Goal: Task Accomplishment & Management: Manage account settings

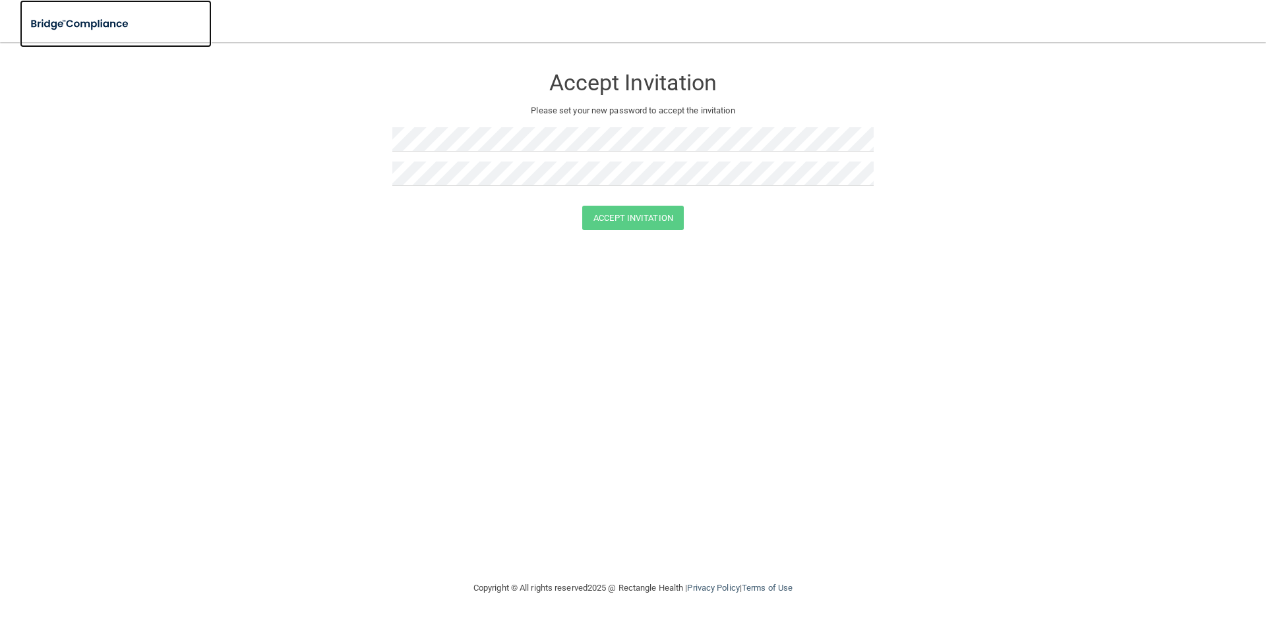
click at [60, 24] on img at bounding box center [80, 24] width 121 height 27
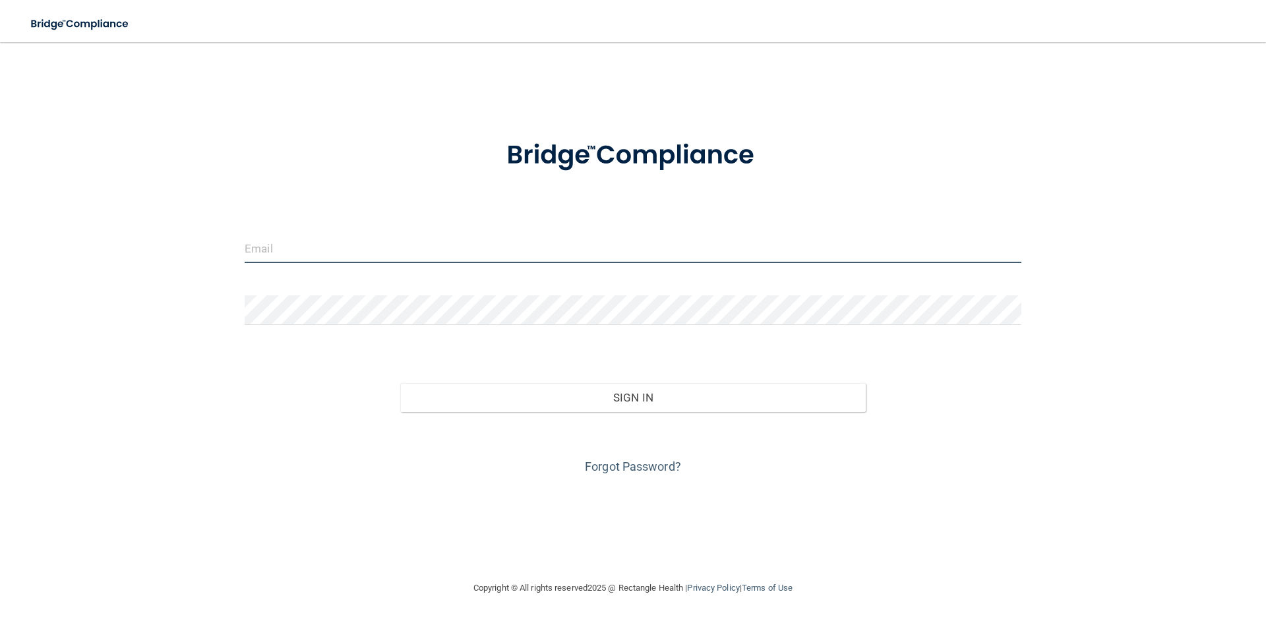
click at [285, 243] on input "email" at bounding box center [633, 248] width 777 height 30
type input "[EMAIL_ADDRESS][PERSON_NAME][DOMAIN_NAME]"
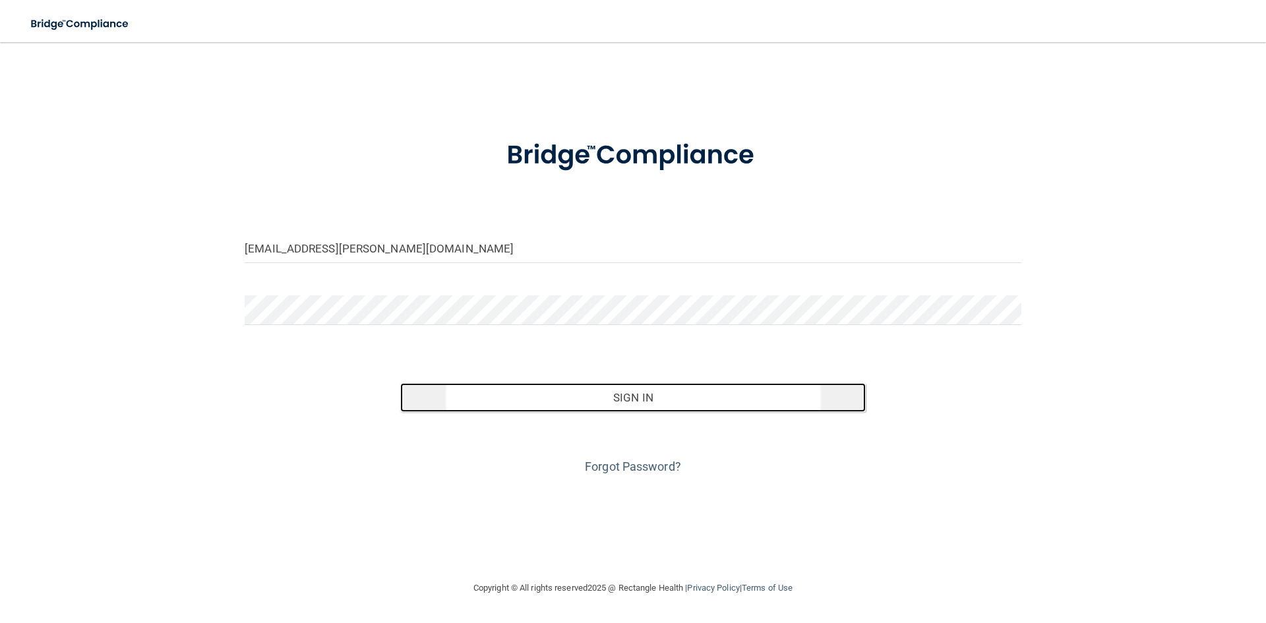
click at [648, 390] on button "Sign In" at bounding box center [633, 397] width 466 height 29
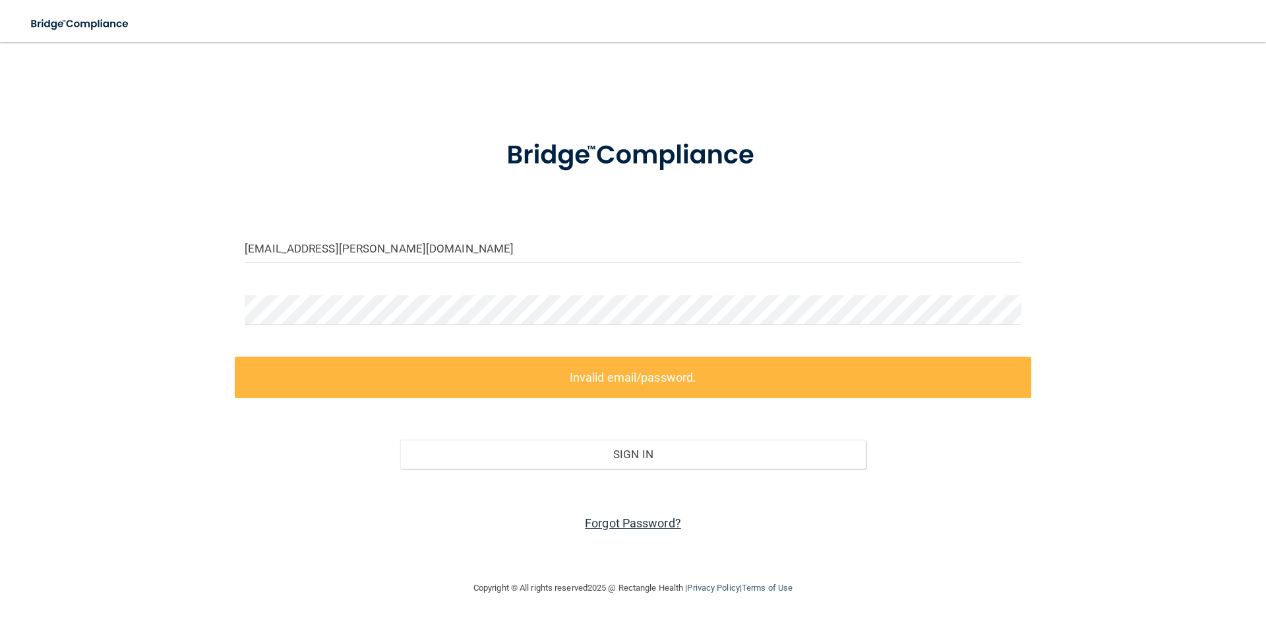
click at [654, 524] on link "Forgot Password?" at bounding box center [633, 523] width 96 height 14
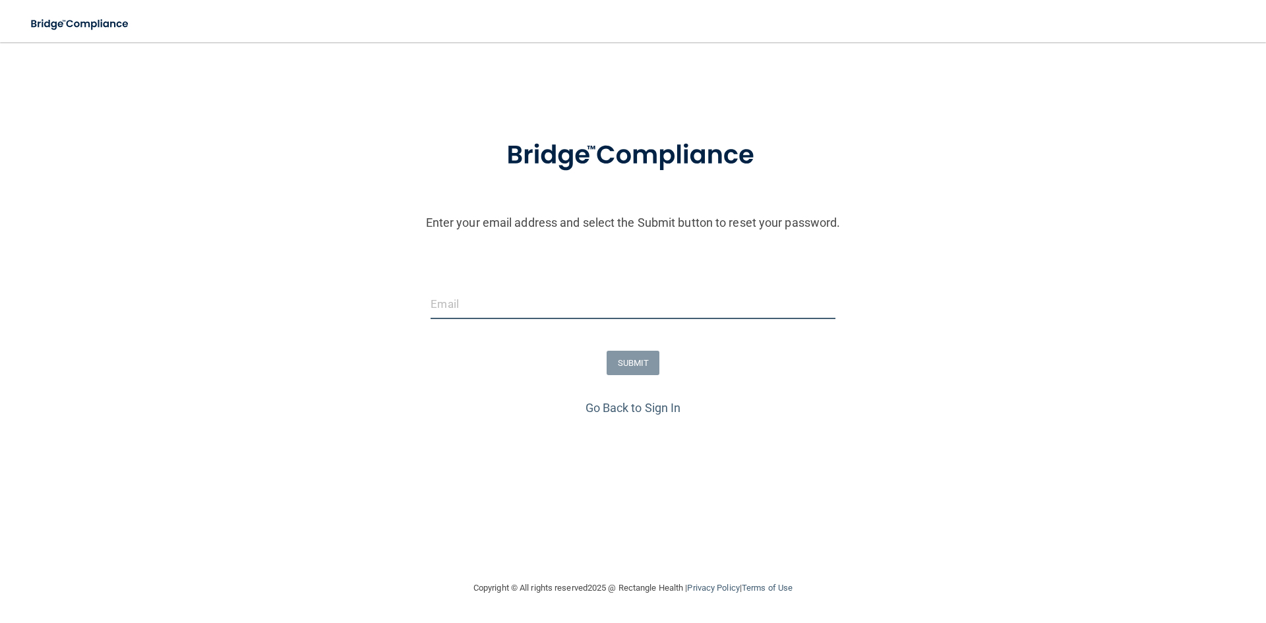
click at [456, 299] on input "email" at bounding box center [633, 305] width 404 height 30
type input "[EMAIL_ADDRESS][PERSON_NAME][DOMAIN_NAME]"
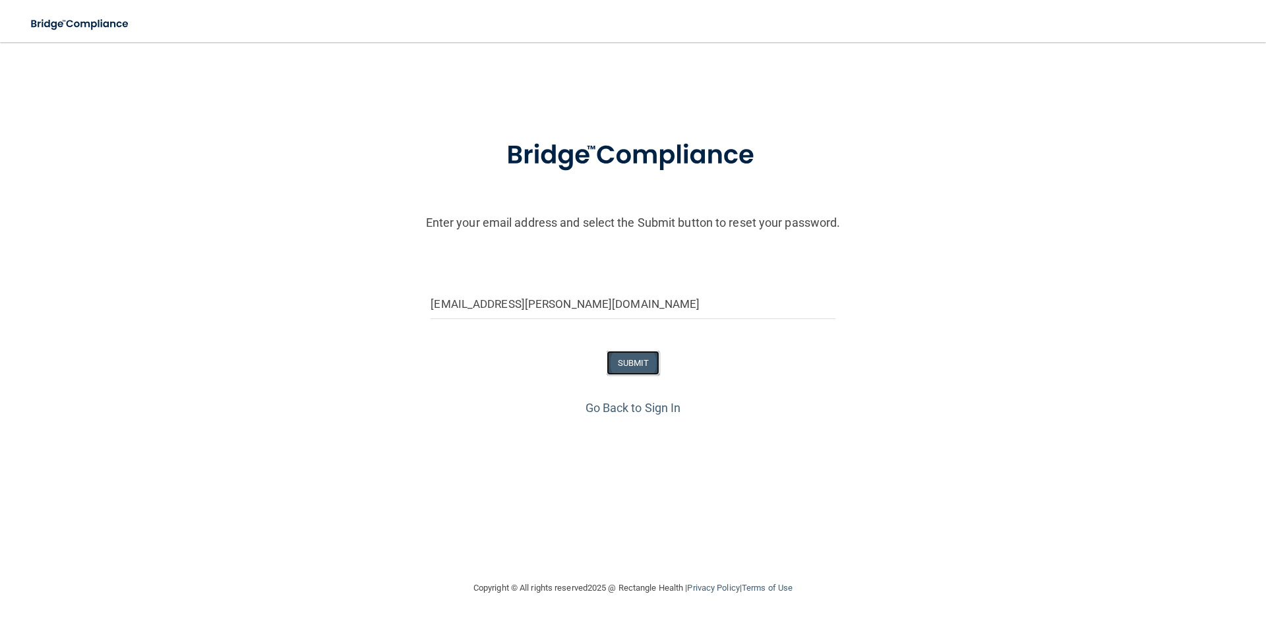
click at [633, 361] on button "SUBMIT" at bounding box center [633, 363] width 53 height 24
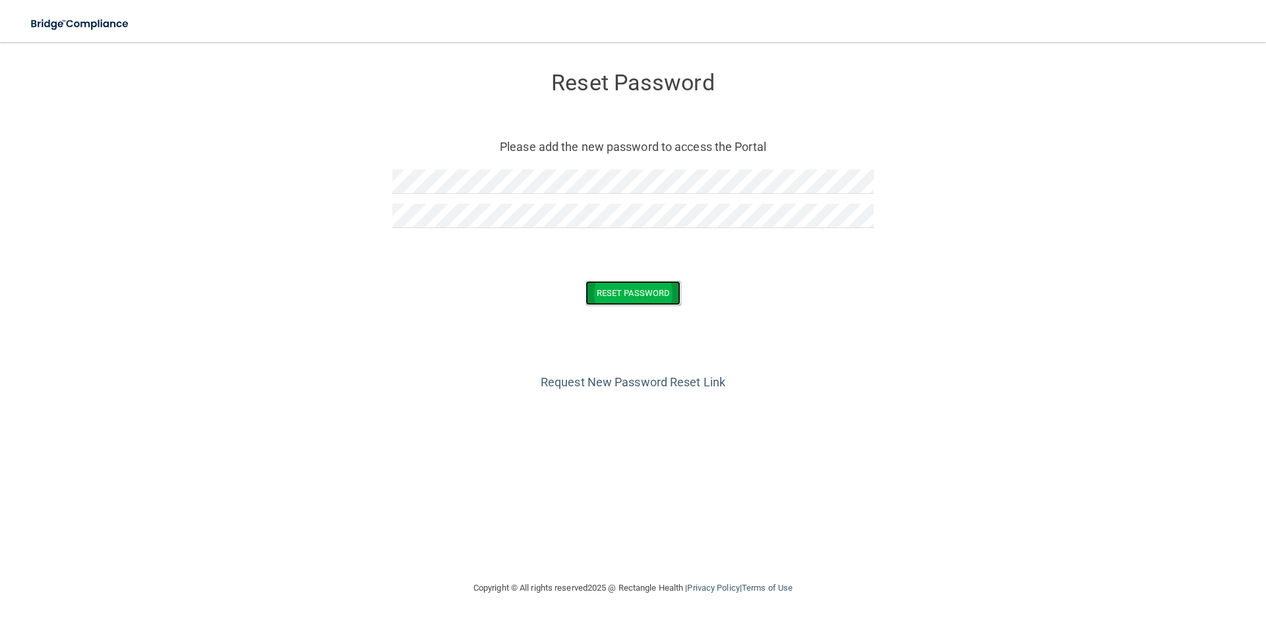
click at [638, 294] on button "Reset Password" at bounding box center [633, 293] width 95 height 24
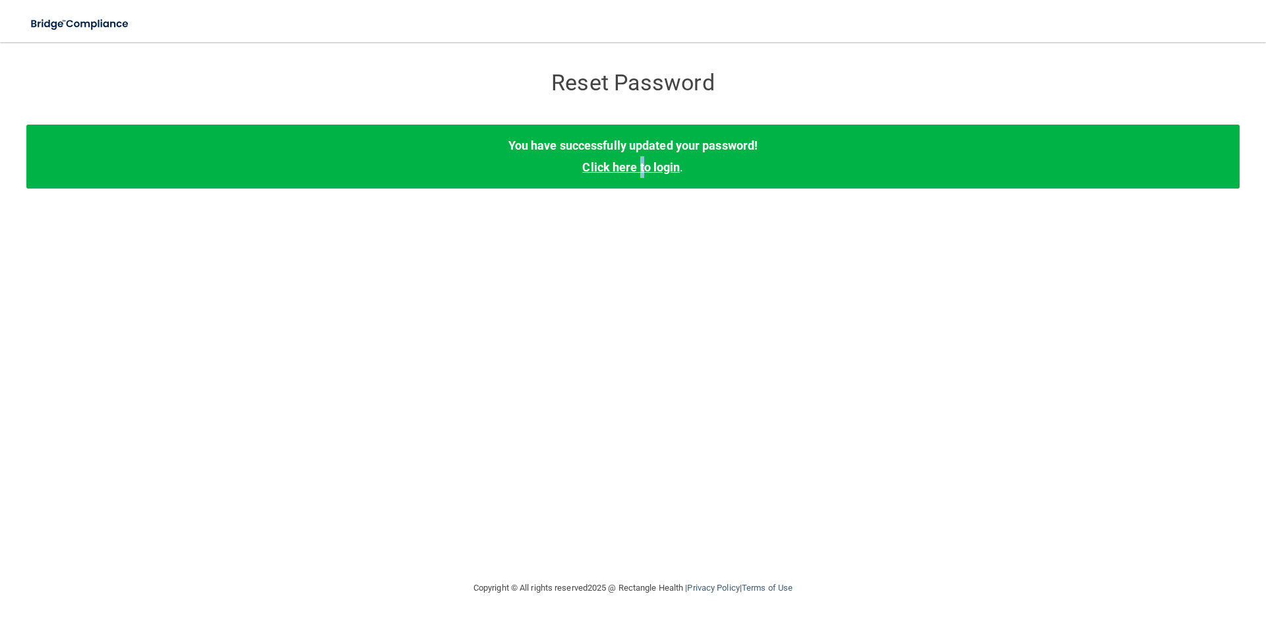
click at [642, 170] on link "Click here to login" at bounding box center [631, 167] width 98 height 14
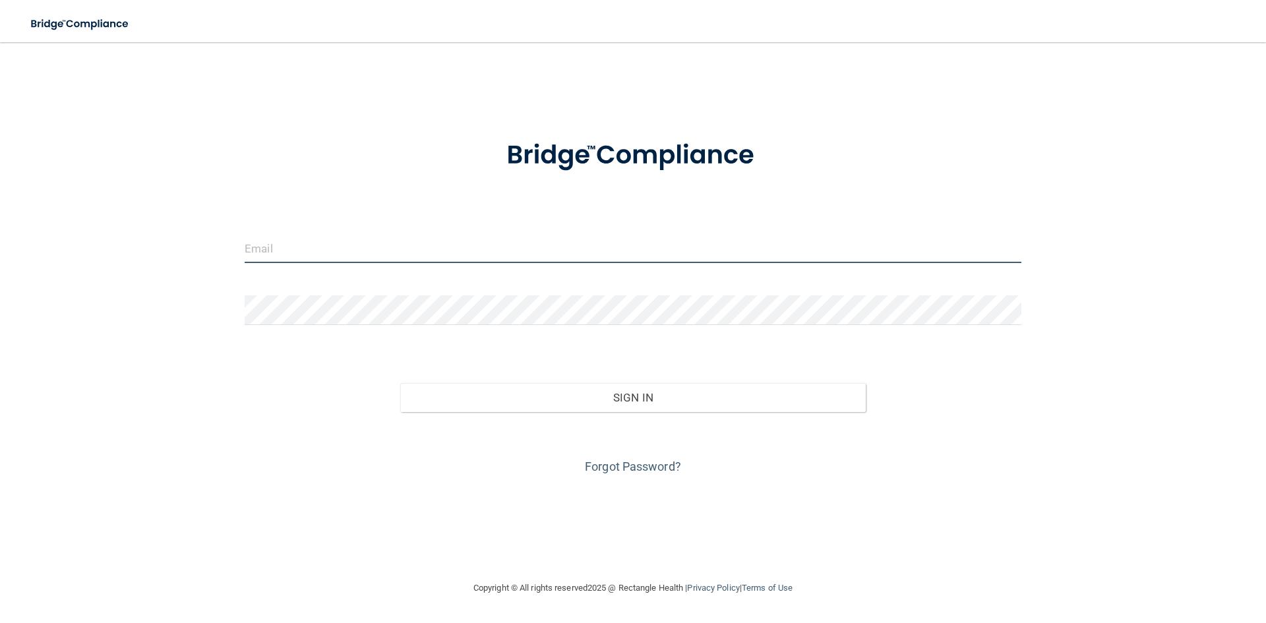
click at [275, 245] on input "email" at bounding box center [633, 248] width 777 height 30
type input "[EMAIL_ADDRESS][PERSON_NAME][DOMAIN_NAME]"
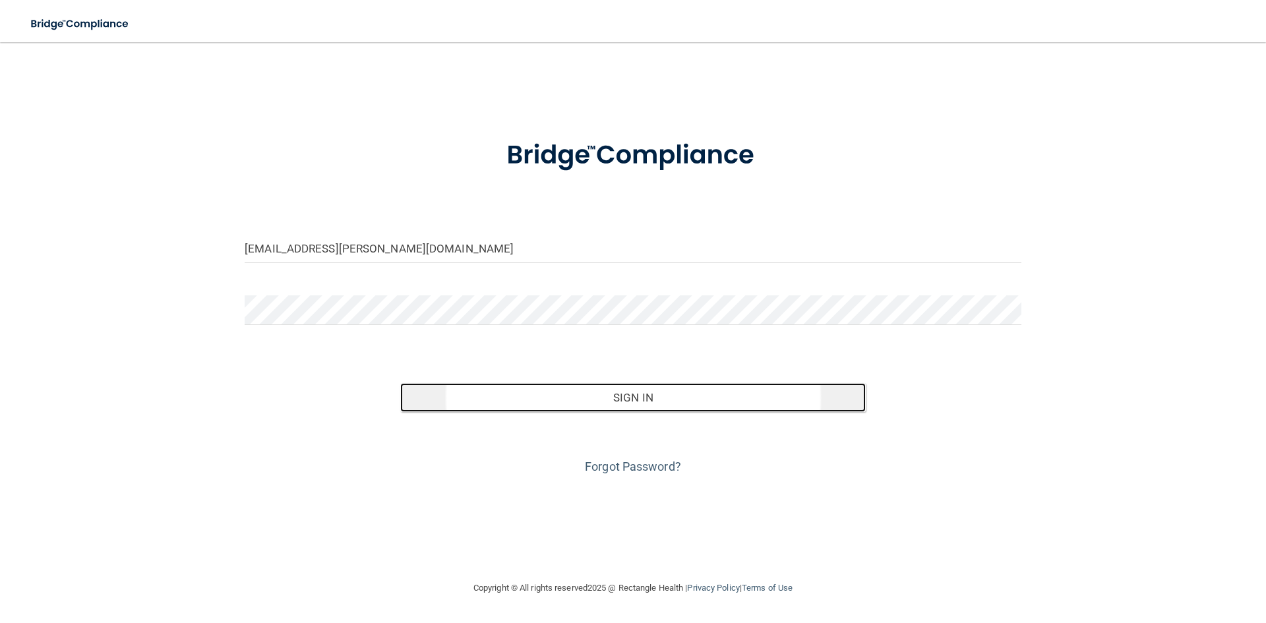
click at [643, 394] on button "Sign In" at bounding box center [633, 397] width 466 height 29
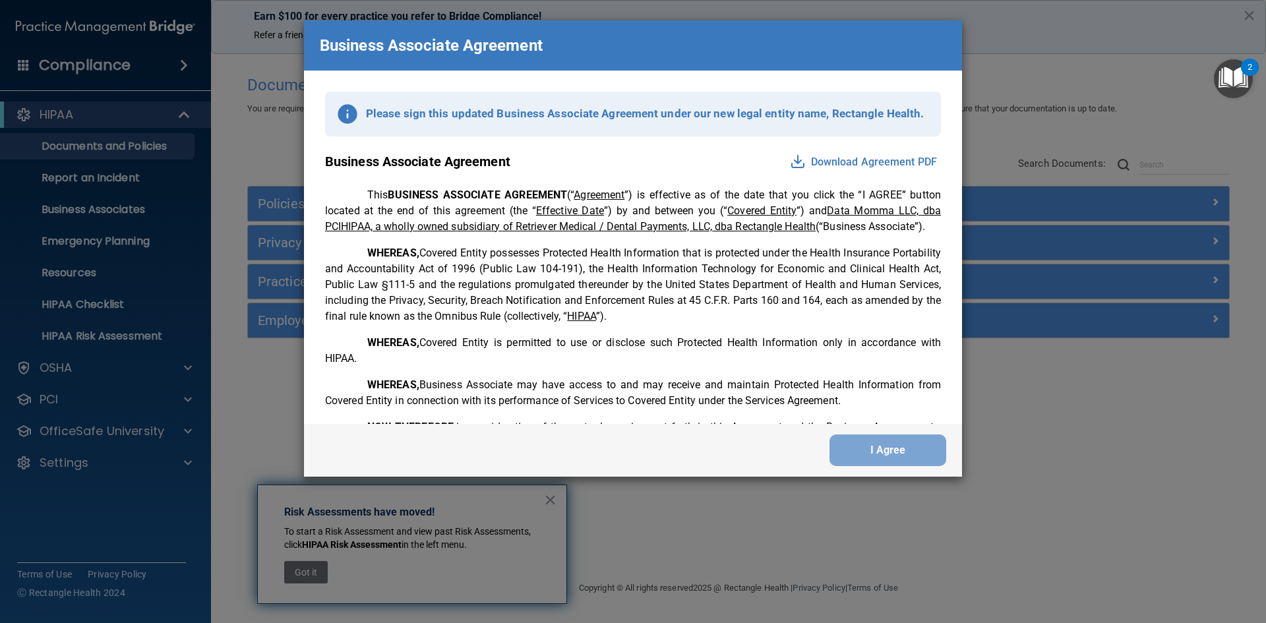
click at [861, 160] on button "Download Agreement PDF" at bounding box center [863, 162] width 155 height 21
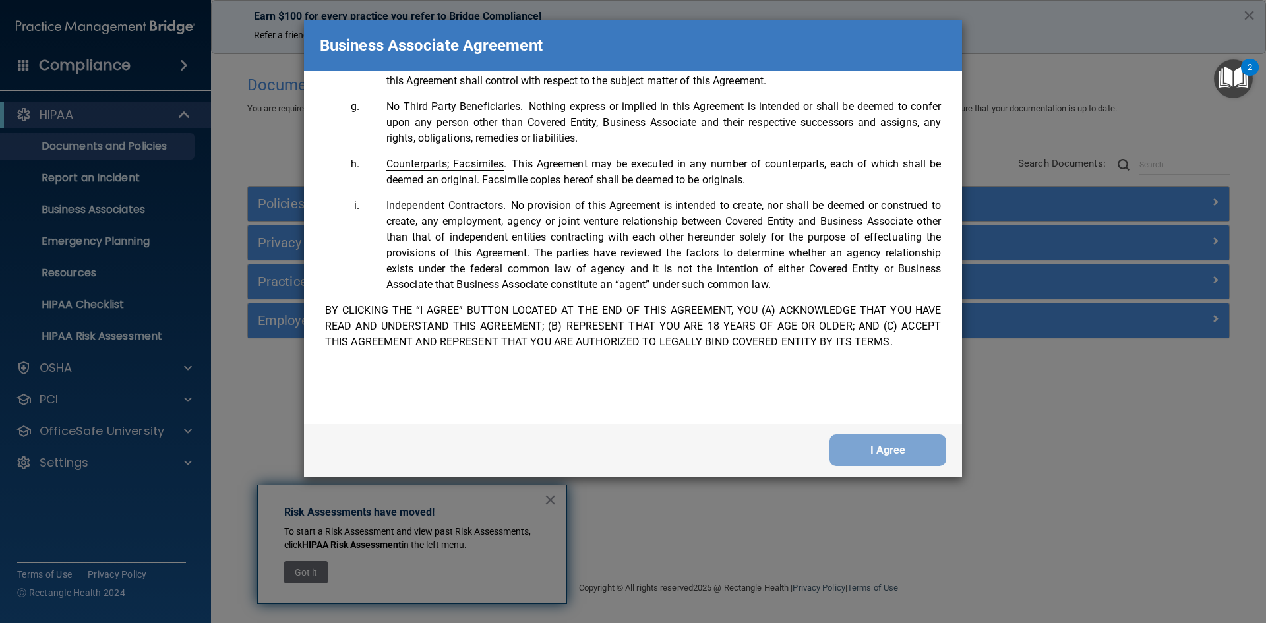
scroll to position [2690, 0]
click at [879, 454] on button "I Agree" at bounding box center [888, 451] width 117 height 32
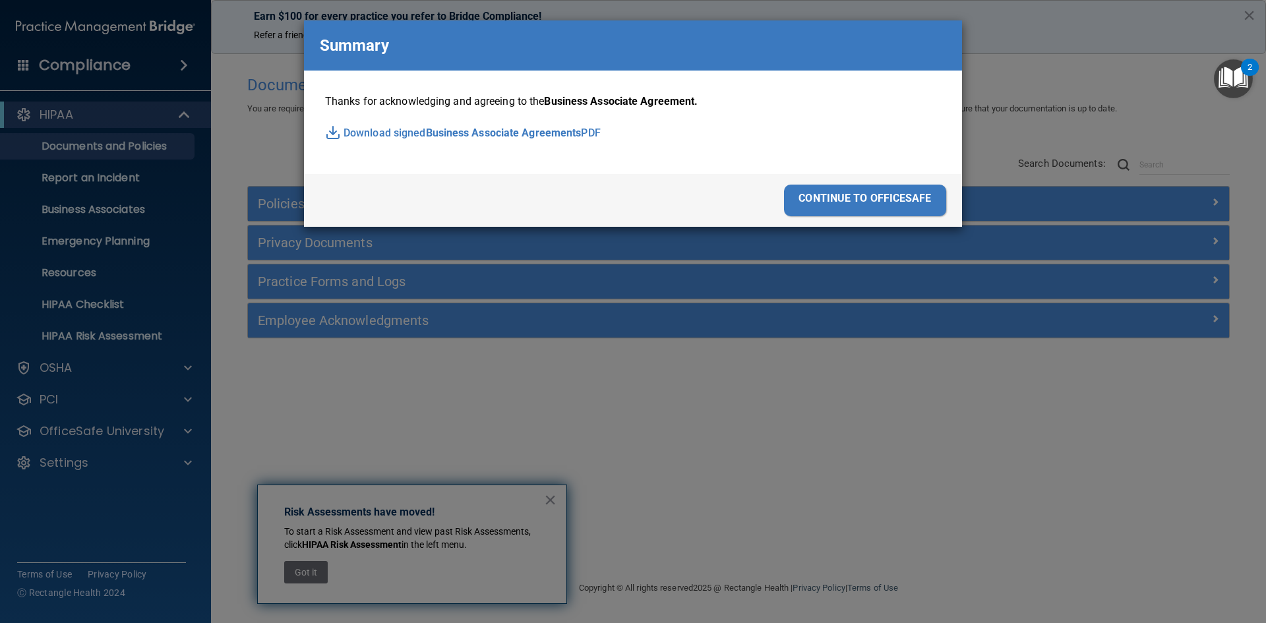
click at [538, 132] on span "Business Associate Agreements" at bounding box center [504, 133] width 156 height 20
click at [900, 197] on div "continue to officesafe" at bounding box center [865, 201] width 162 height 32
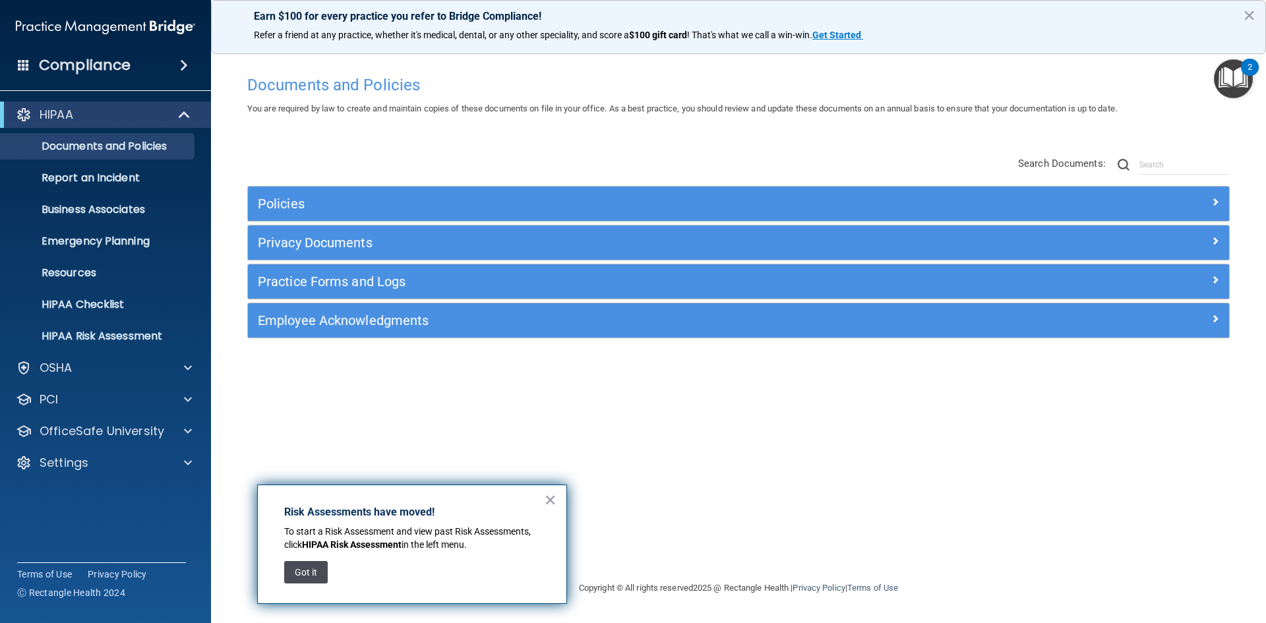
click at [312, 572] on button "Got it" at bounding box center [306, 572] width 44 height 22
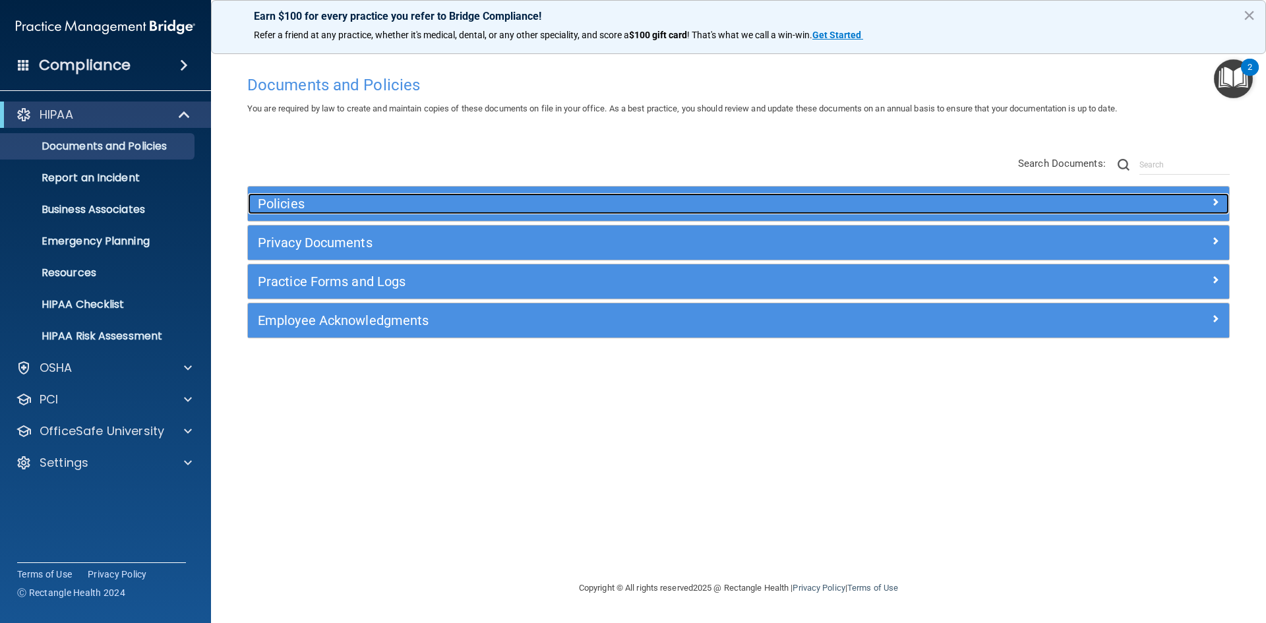
click at [289, 203] on h5 "Policies" at bounding box center [616, 204] width 716 height 15
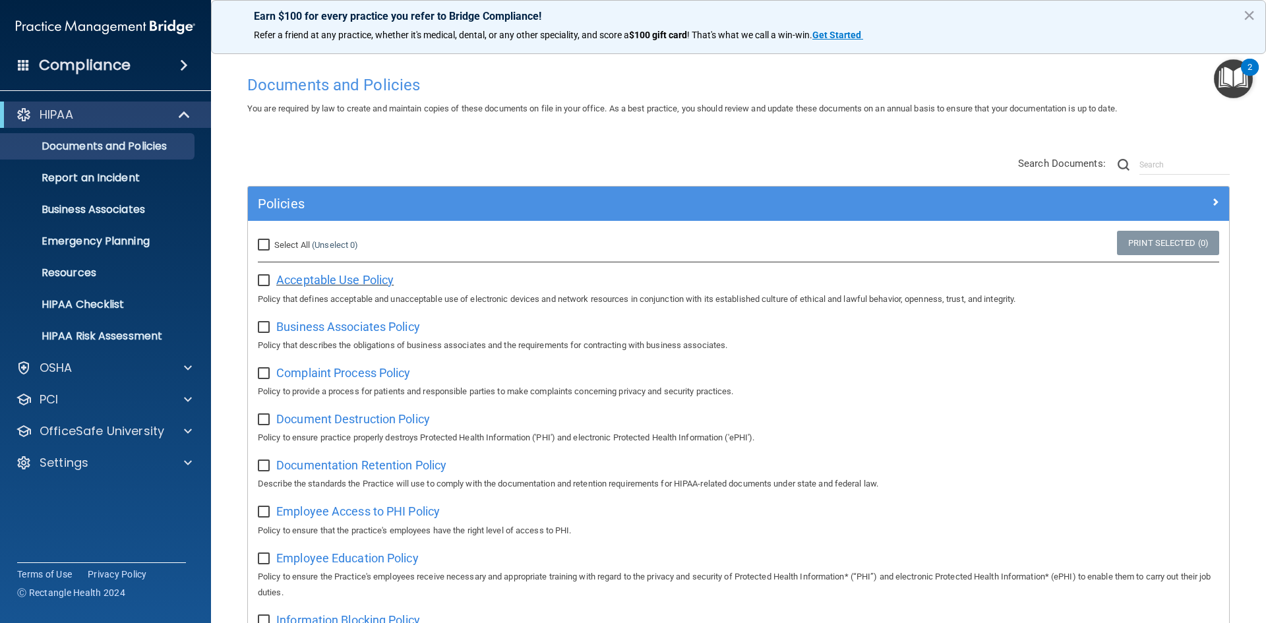
click at [327, 282] on span "Acceptable Use Policy" at bounding box center [334, 280] width 117 height 14
